Goal: Task Accomplishment & Management: Manage account settings

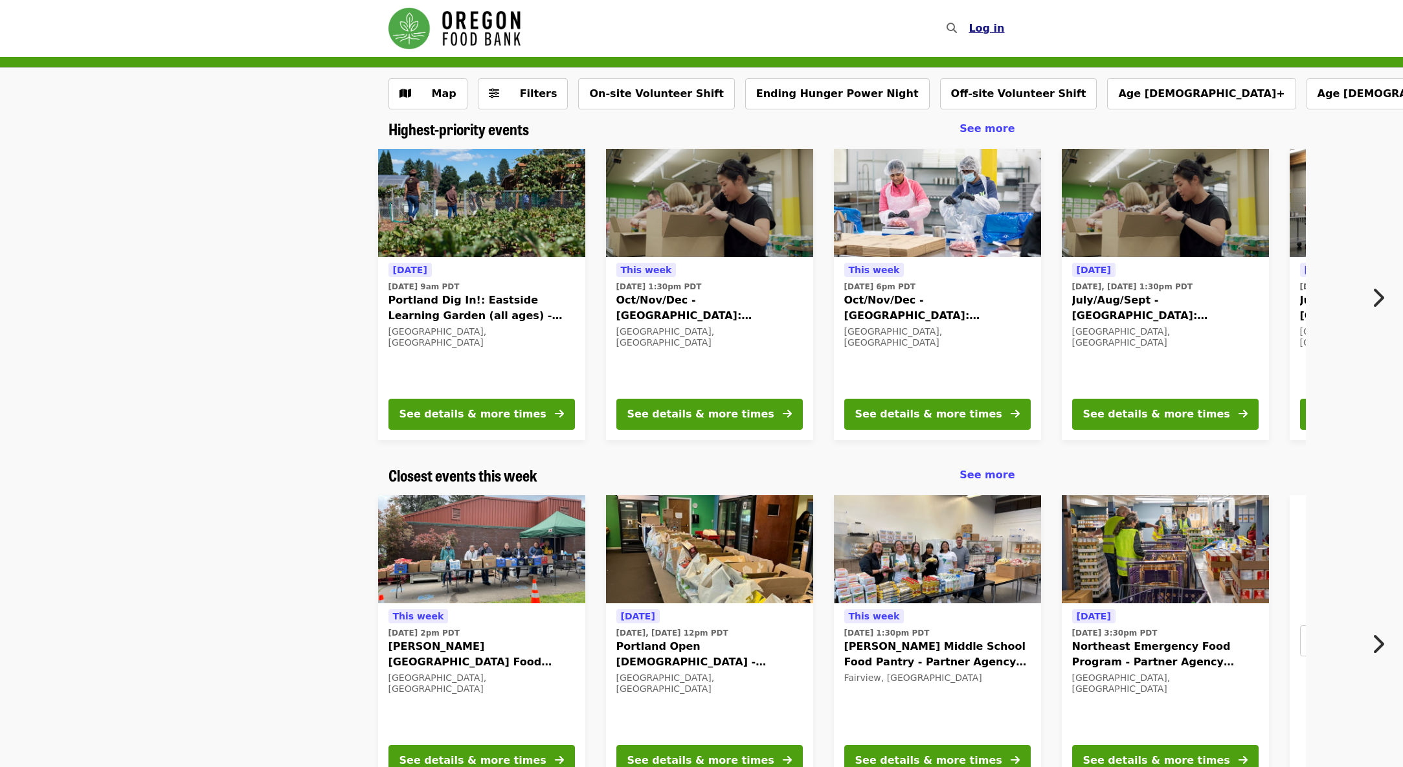
click at [983, 28] on span "Log in" at bounding box center [986, 28] width 36 height 12
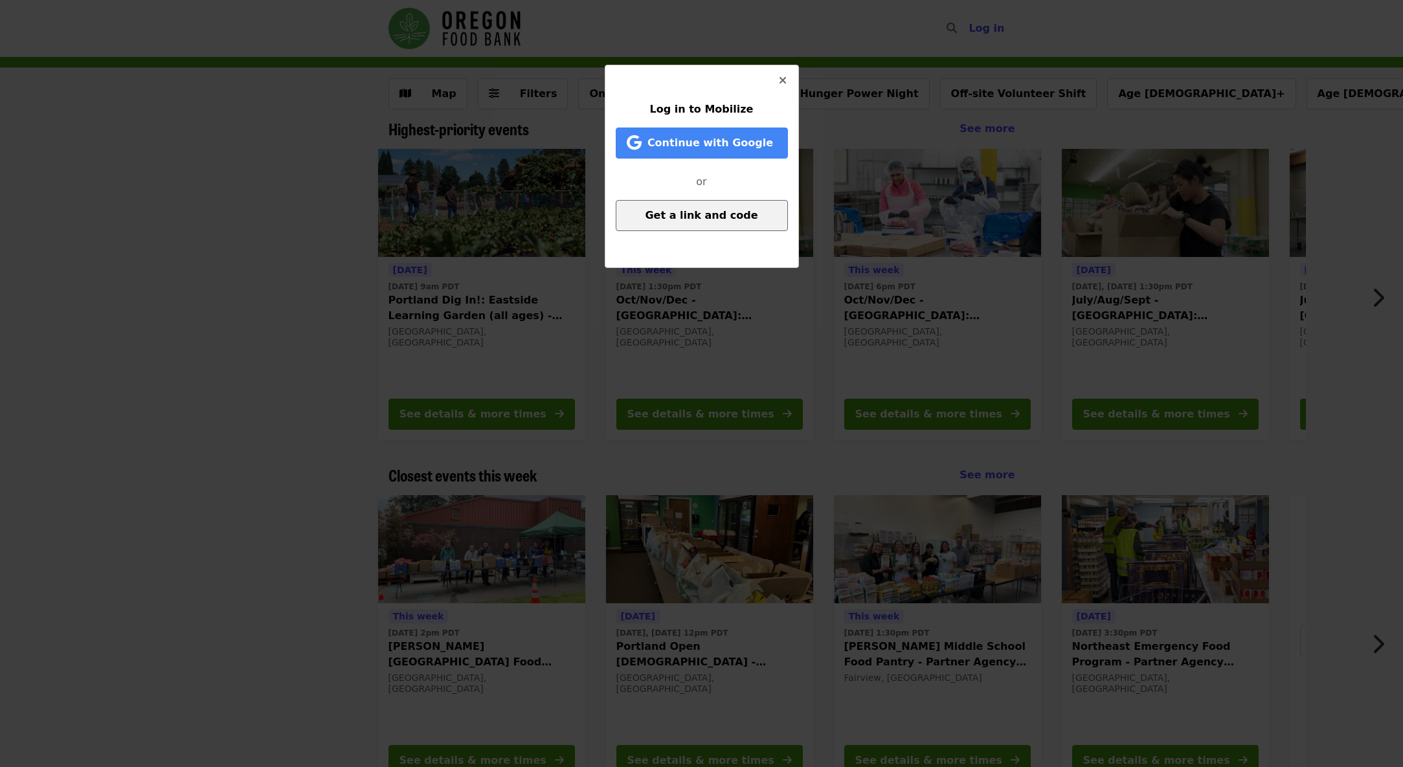
click at [691, 222] on button "Get a link and code" at bounding box center [702, 215] width 172 height 31
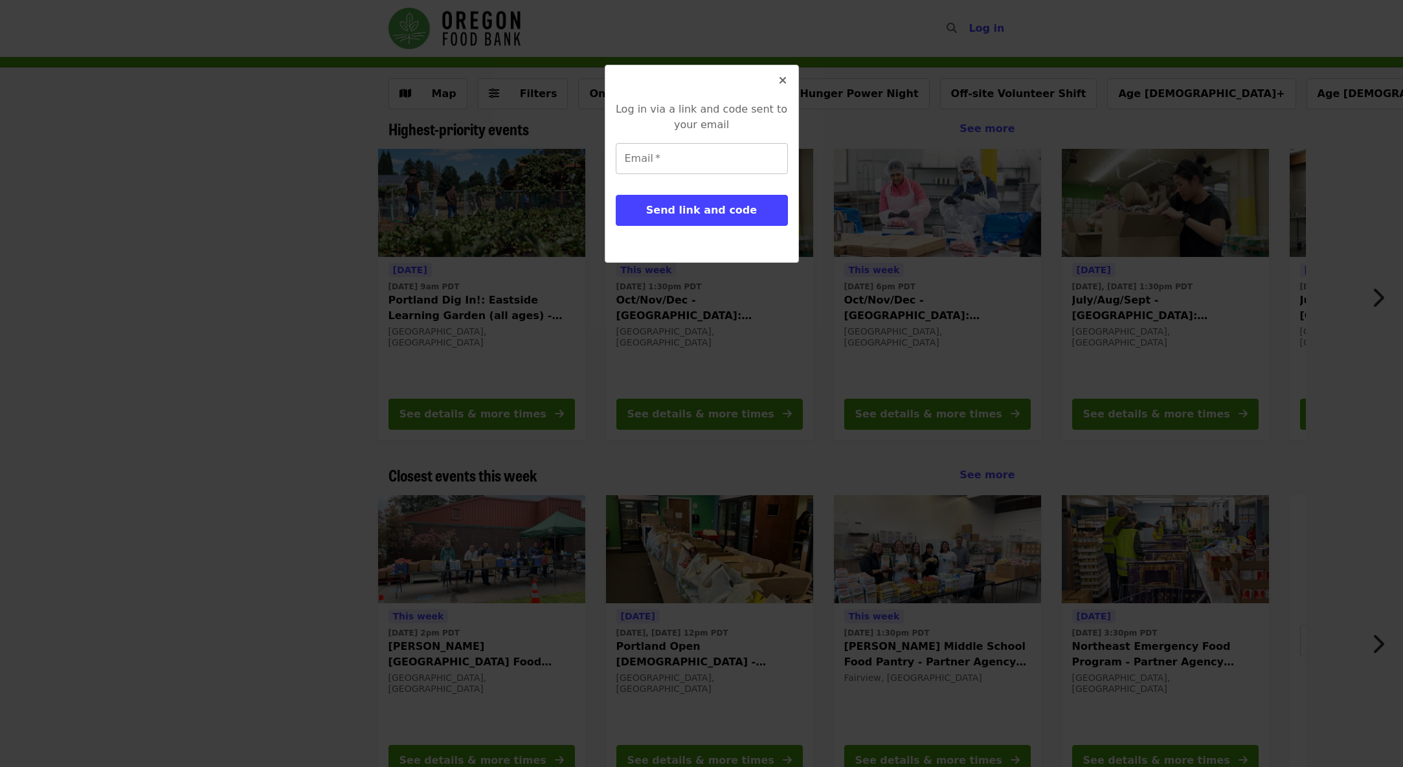
click at [724, 159] on input "Email   *" at bounding box center [702, 158] width 172 height 31
type input "**********"
click at [724, 200] on button "Send link and code" at bounding box center [702, 210] width 172 height 31
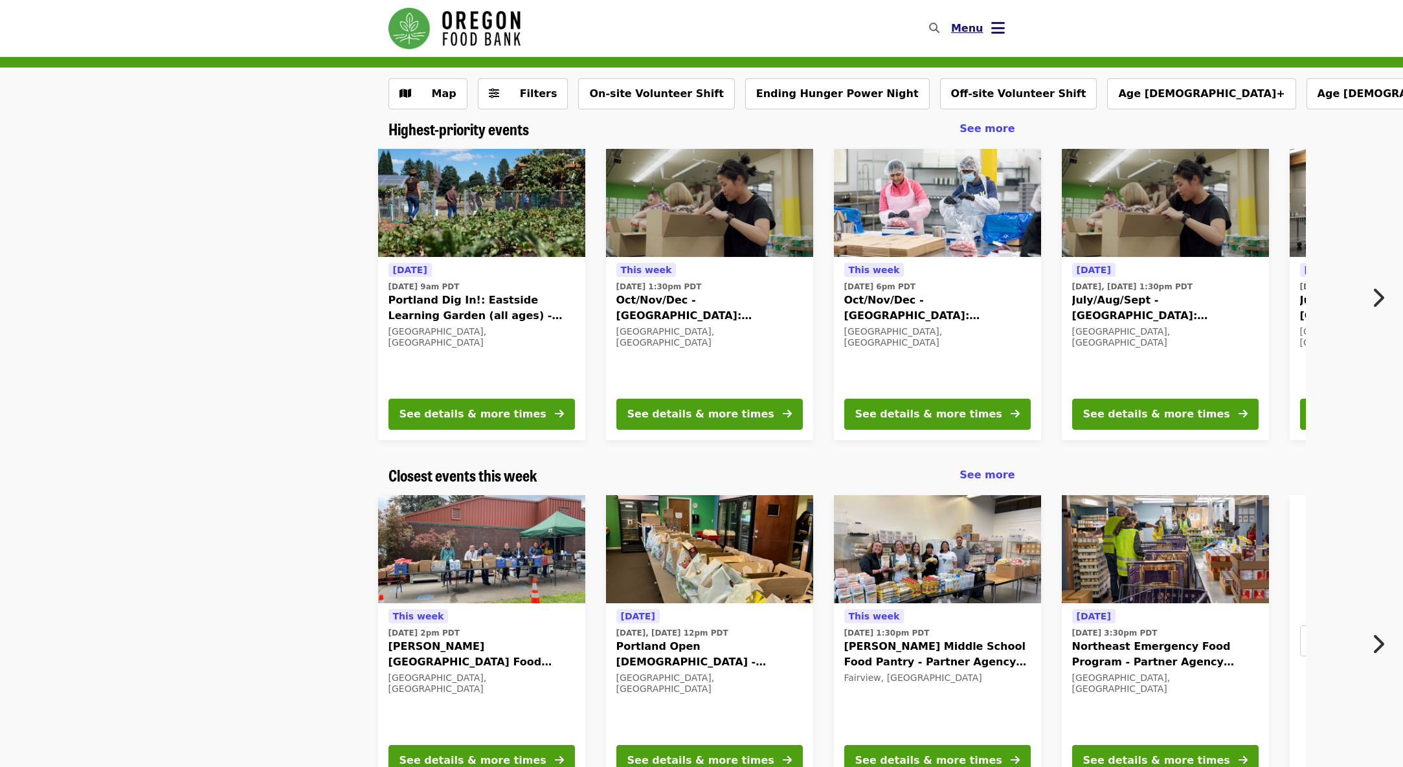
click at [1000, 27] on icon "bars icon" at bounding box center [998, 28] width 14 height 19
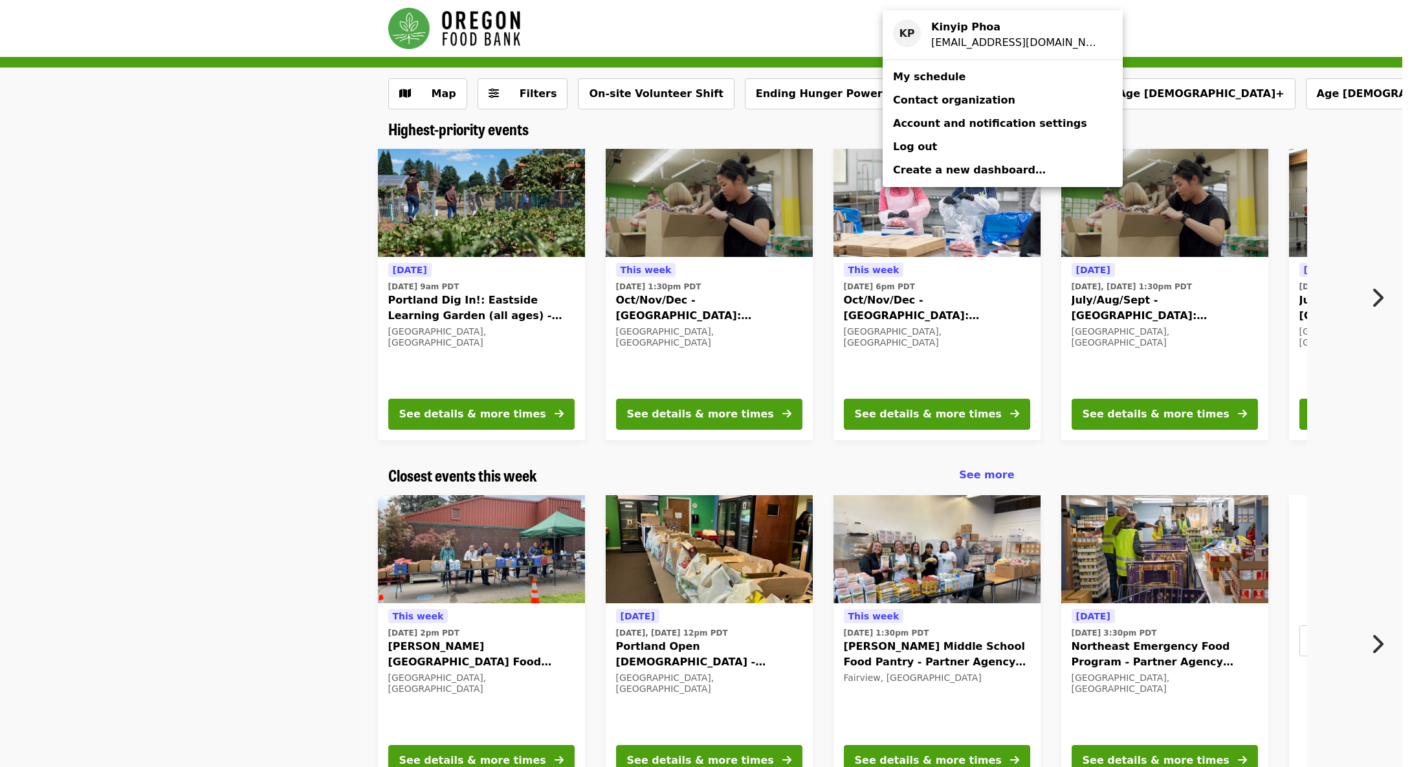
click at [929, 76] on span "My schedule" at bounding box center [929, 77] width 72 height 12
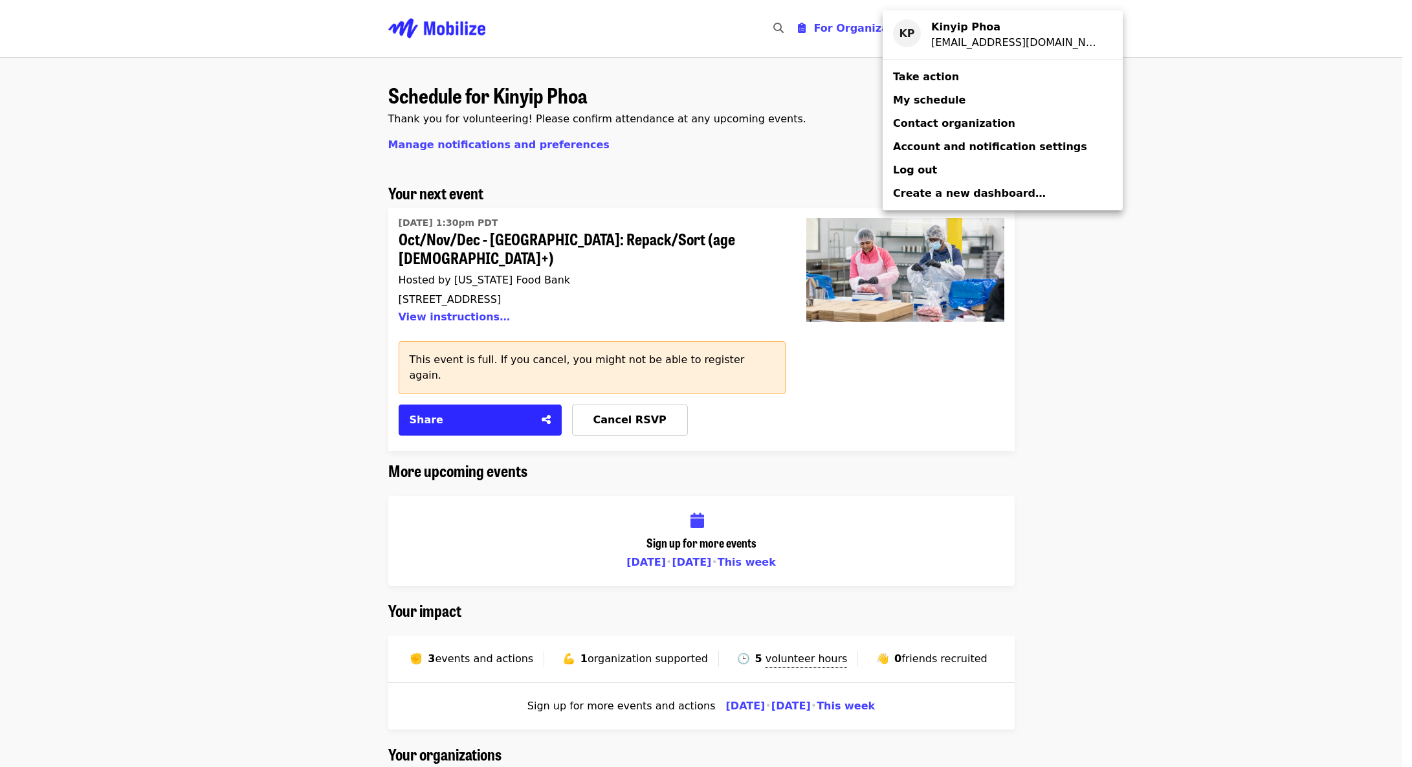
click at [254, 538] on div "Account menu" at bounding box center [706, 383] width 1412 height 767
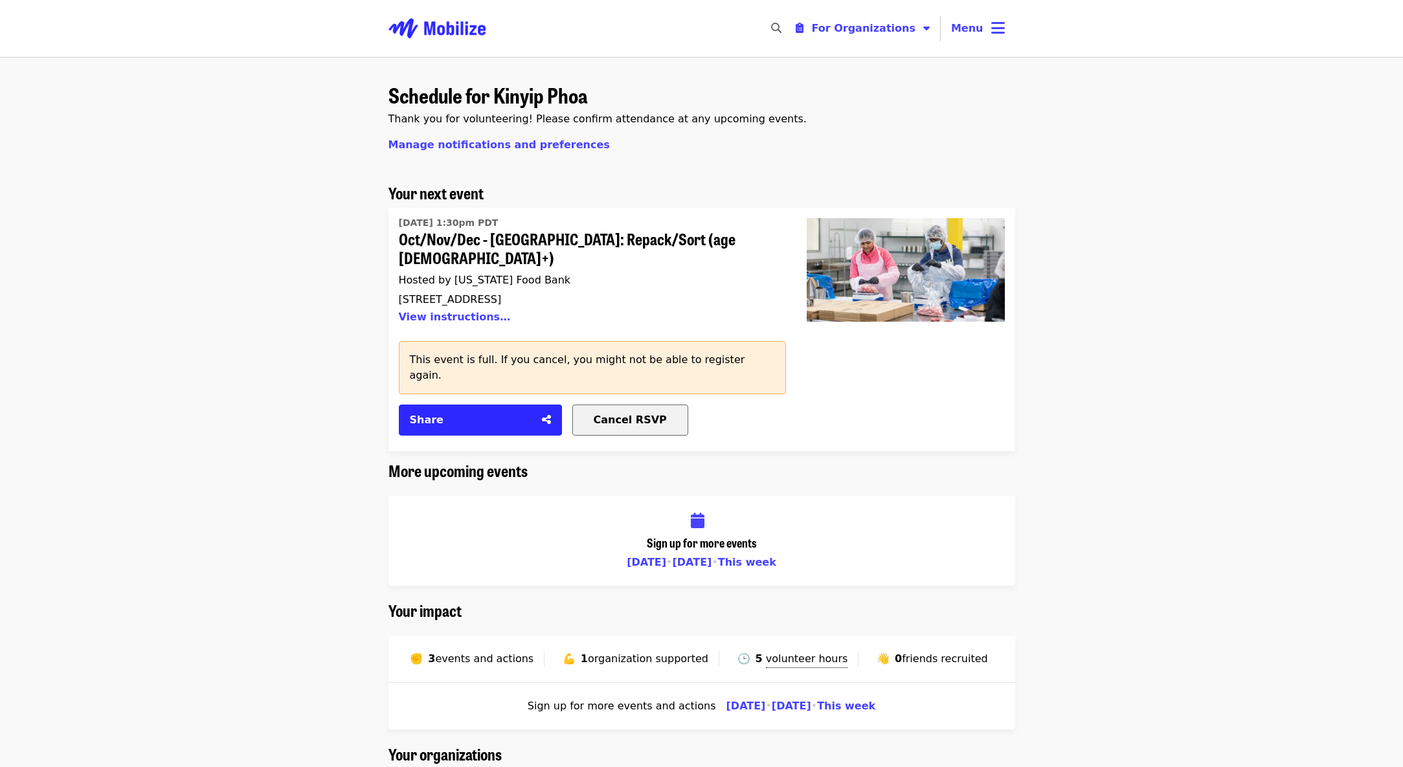
click at [625, 414] on span "Cancel RSVP" at bounding box center [630, 420] width 73 height 12
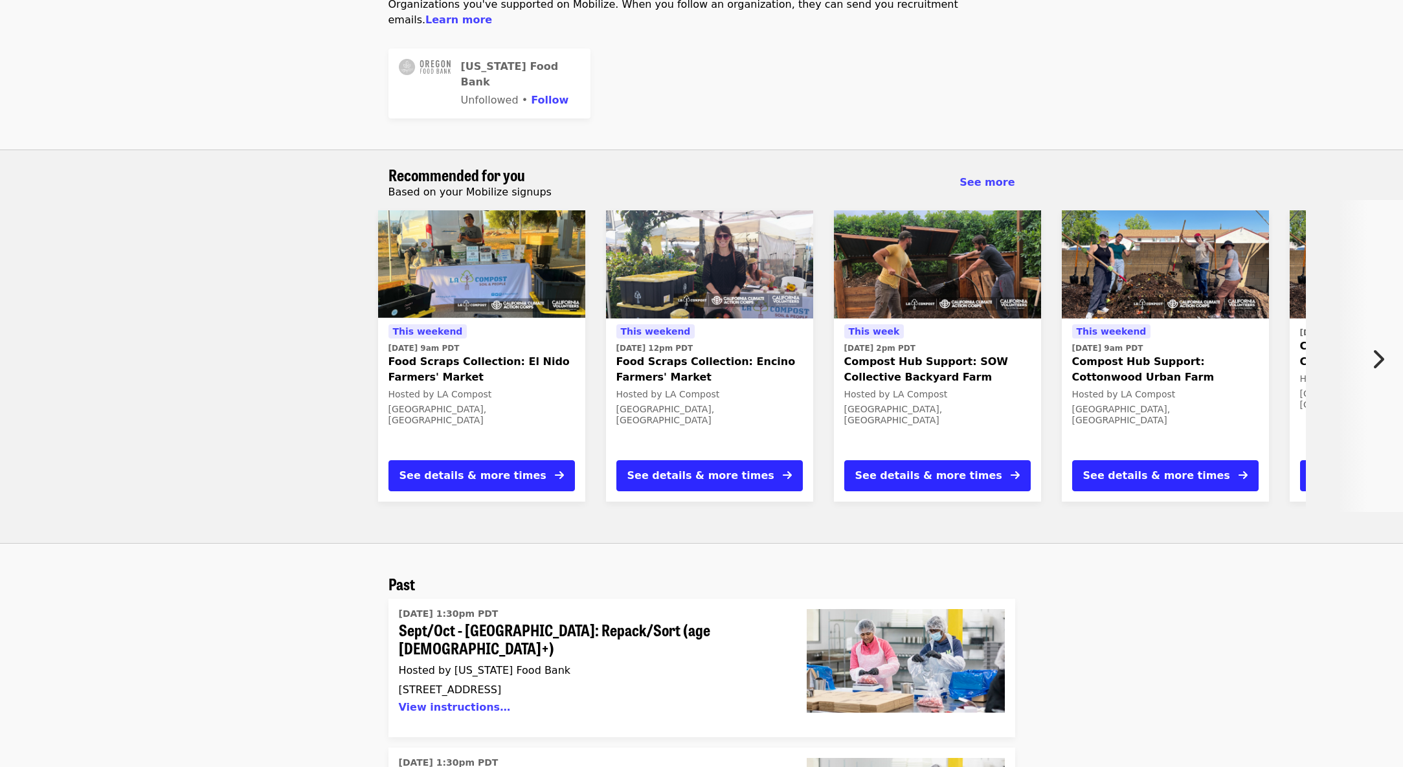
scroll to position [731, 0]
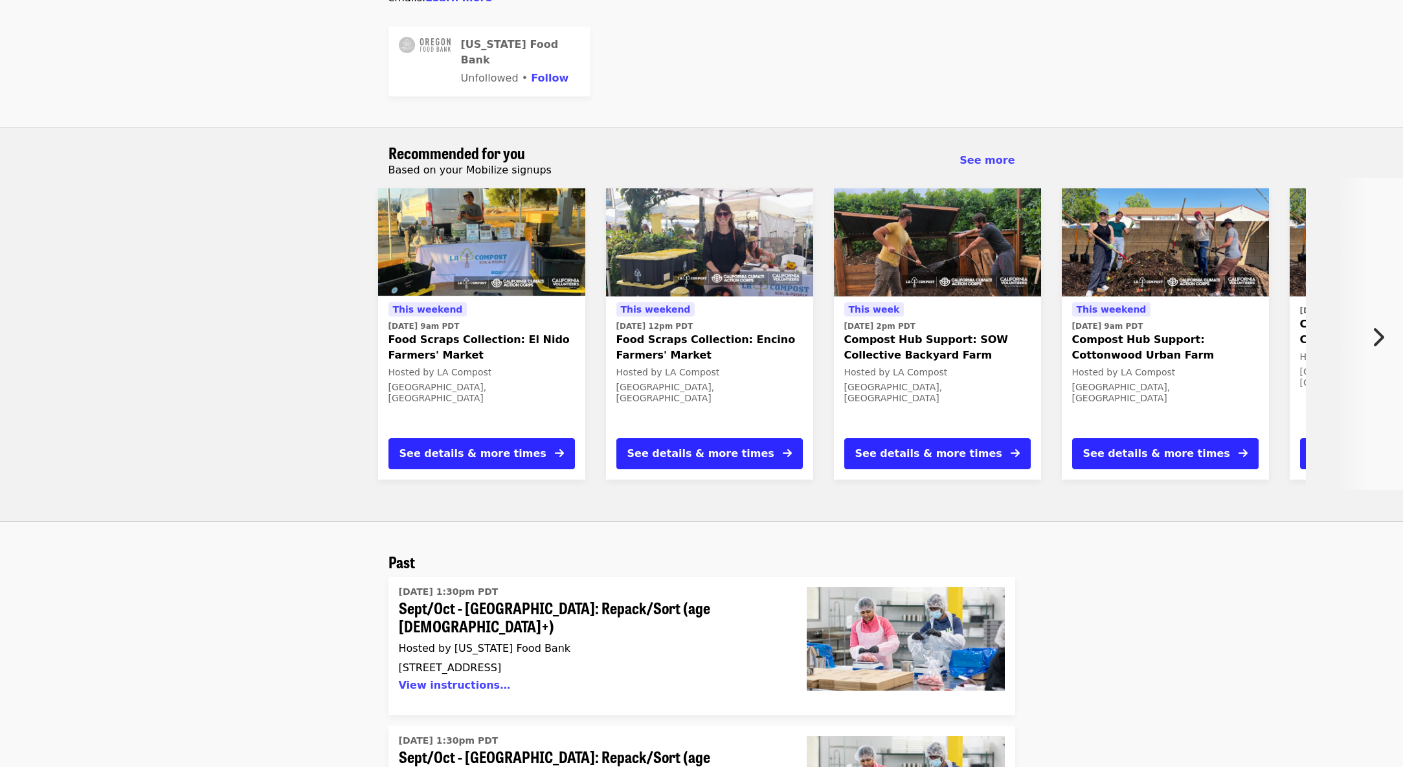
click at [1378, 325] on icon "chevron-right icon" at bounding box center [1377, 337] width 13 height 25
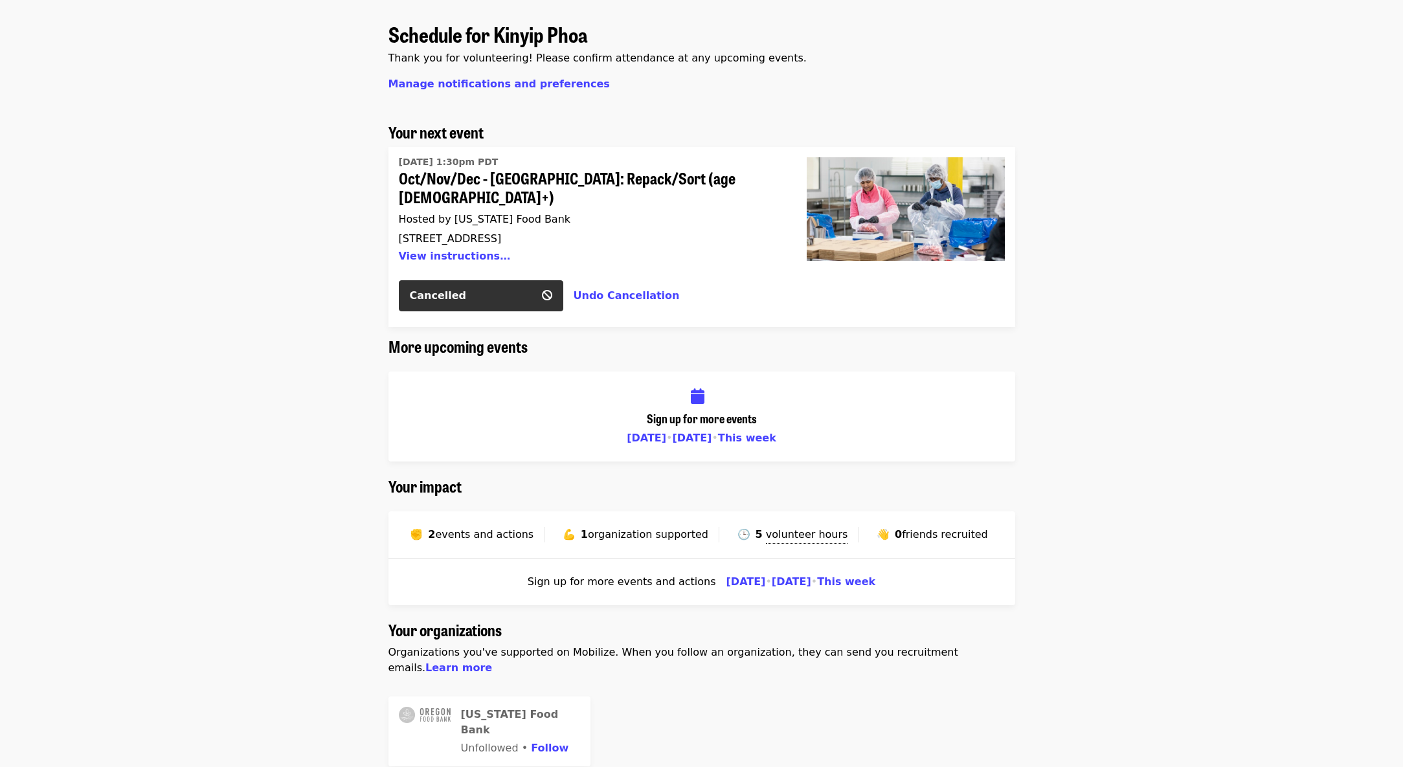
scroll to position [0, 0]
